Goal: Task Accomplishment & Management: Manage account settings

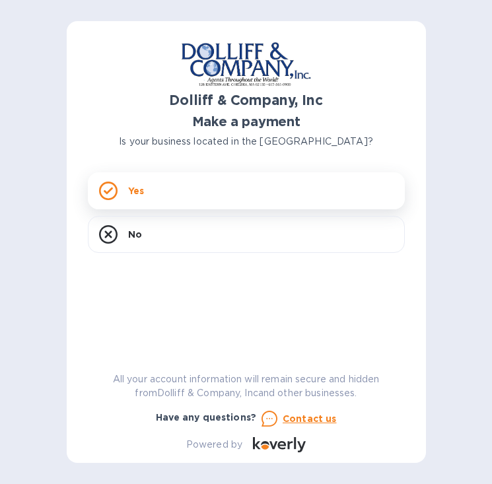
click at [229, 176] on div "Yes" at bounding box center [246, 190] width 317 height 37
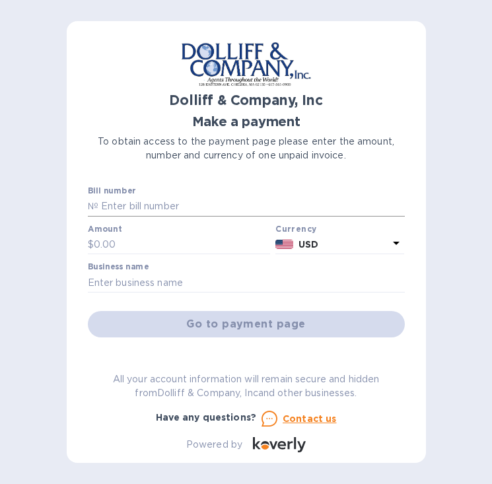
click at [205, 207] on input "text" at bounding box center [251, 207] width 307 height 20
click at [229, 59] on img at bounding box center [246, 64] width 132 height 44
